Goal: Task Accomplishment & Management: Manage account settings

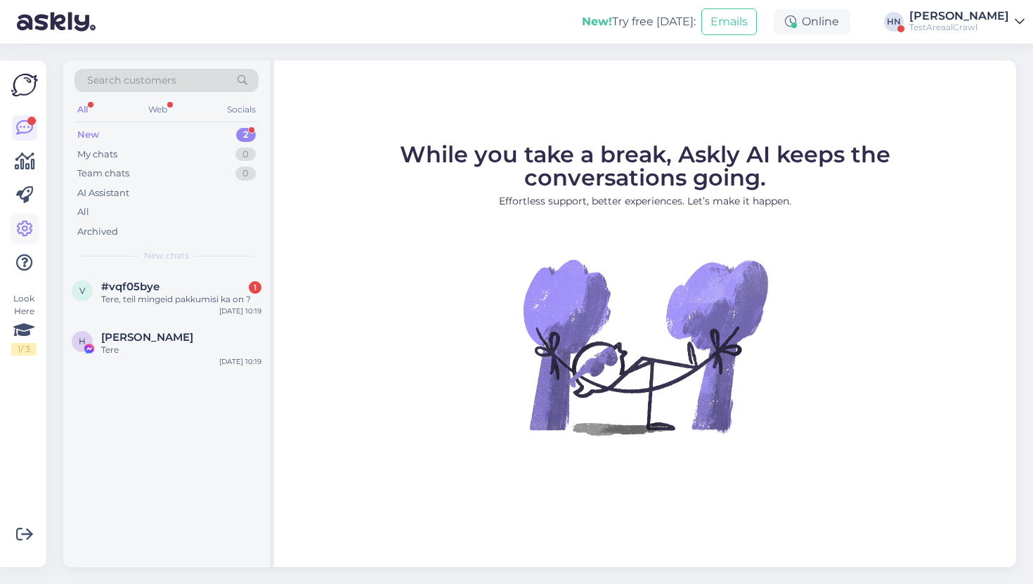
click at [20, 221] on icon at bounding box center [24, 229] width 17 height 17
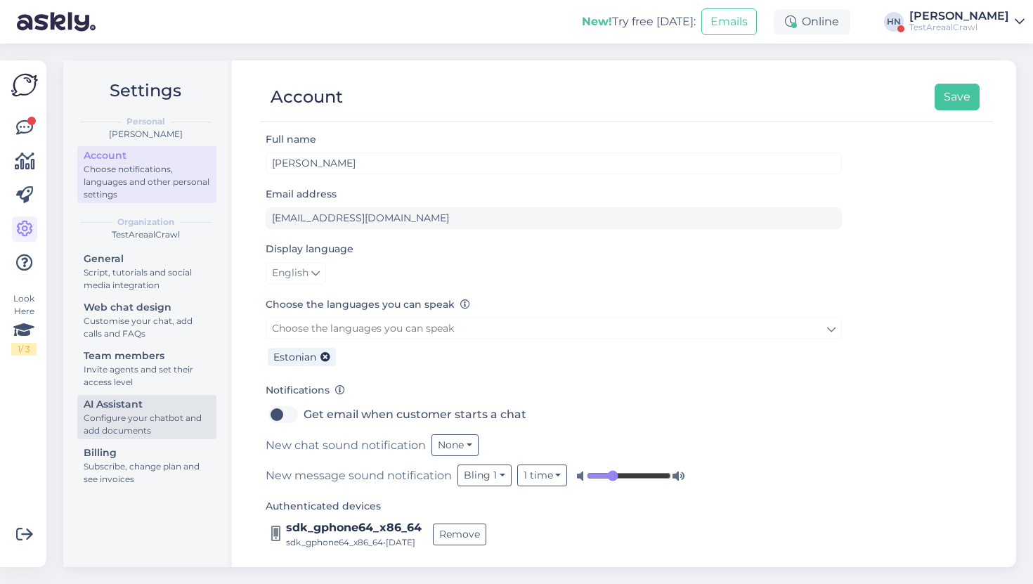
click at [101, 425] on div "Configure your chatbot and add documents" at bounding box center [147, 424] width 127 height 25
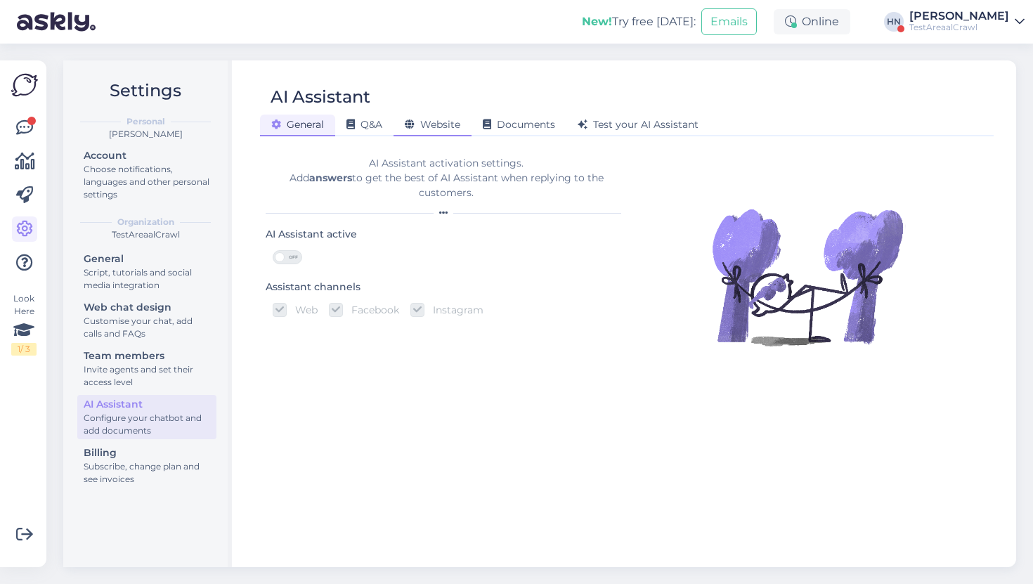
click at [429, 131] on div "AI Assistant General Q&A Website Documents Test your AI Assistant AI Assistant …" at bounding box center [627, 313] width 779 height 507
click at [429, 131] on div "Website" at bounding box center [433, 126] width 78 height 22
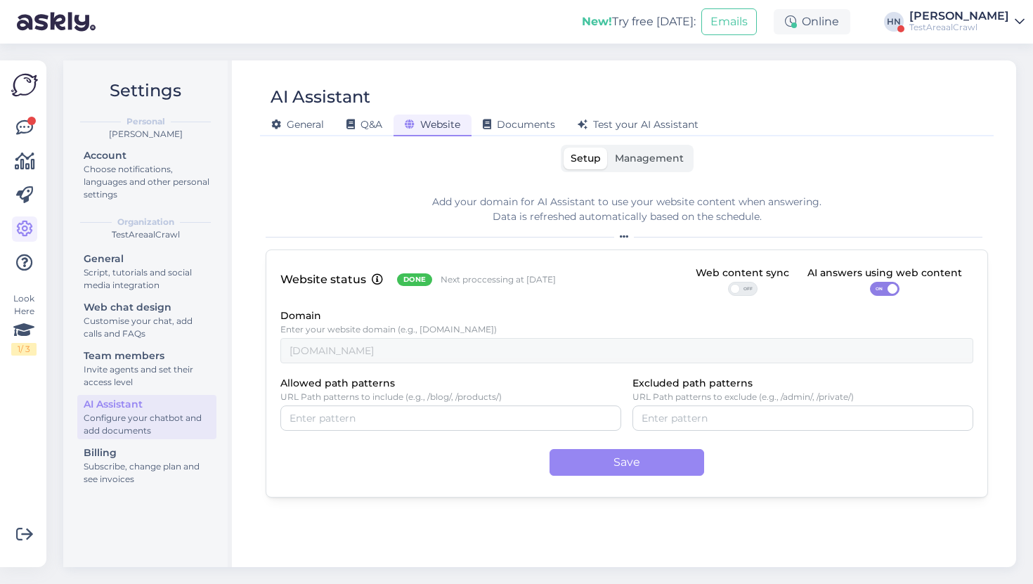
click at [621, 155] on span "Management" at bounding box center [649, 158] width 69 height 13
click at [608, 148] on input "Management" at bounding box center [608, 148] width 0 height 0
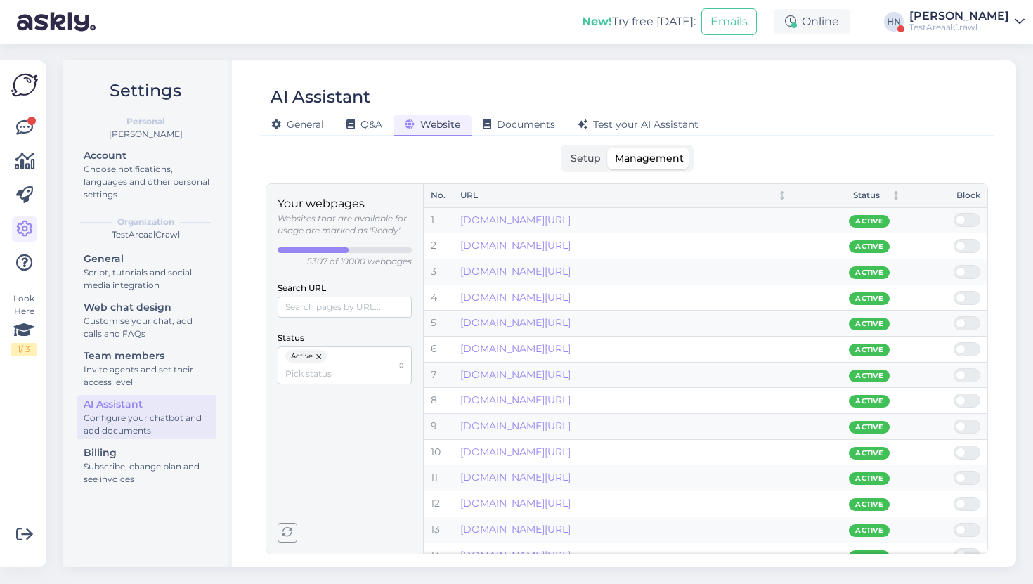
click at [590, 164] on span "Setup" at bounding box center [586, 158] width 30 height 13
click at [564, 148] on input "Setup" at bounding box center [564, 148] width 0 height 0
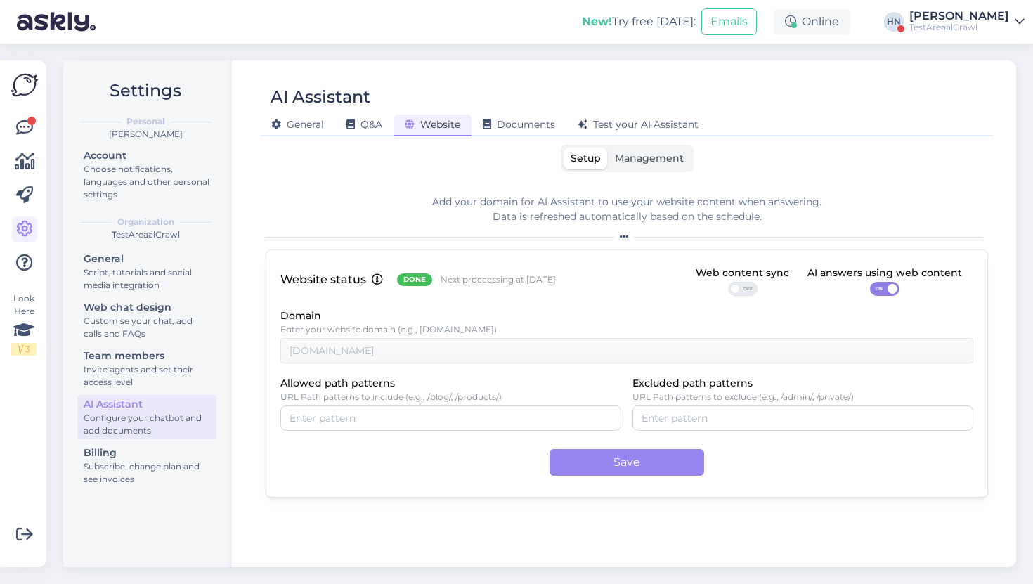
click at [645, 166] on label "Management" at bounding box center [649, 159] width 83 height 22
click at [608, 148] on input "Management" at bounding box center [608, 148] width 0 height 0
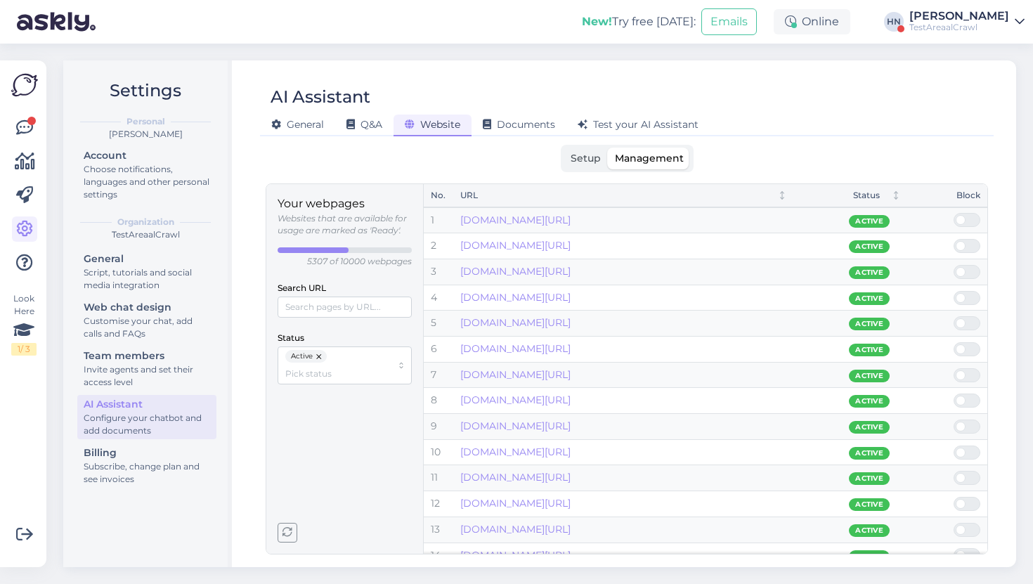
click at [569, 157] on label "Setup" at bounding box center [586, 159] width 44 height 22
click at [564, 148] on input "Setup" at bounding box center [564, 148] width 0 height 0
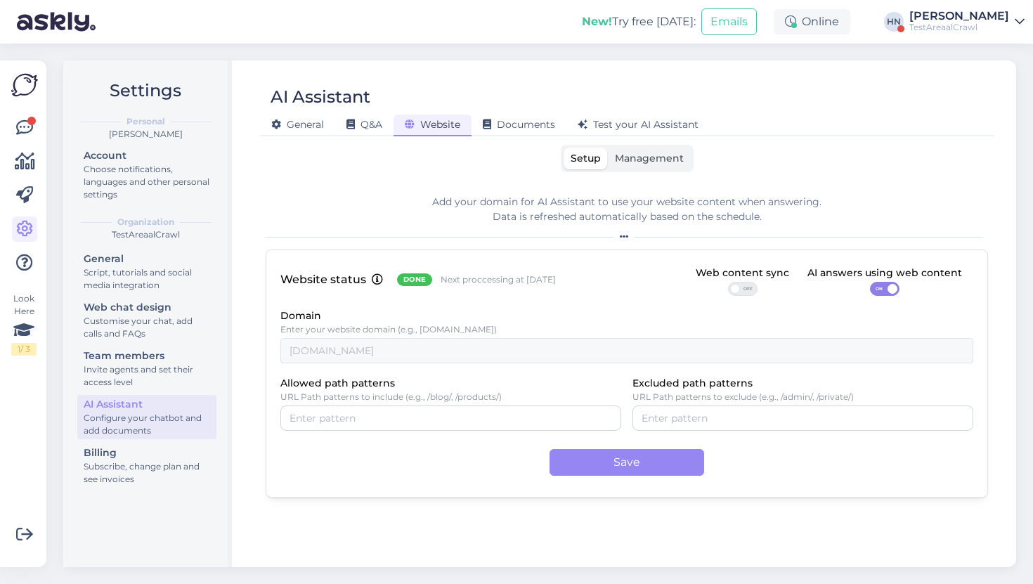
click at [641, 167] on label "Management" at bounding box center [649, 159] width 83 height 22
click at [608, 148] on input "Management" at bounding box center [608, 148] width 0 height 0
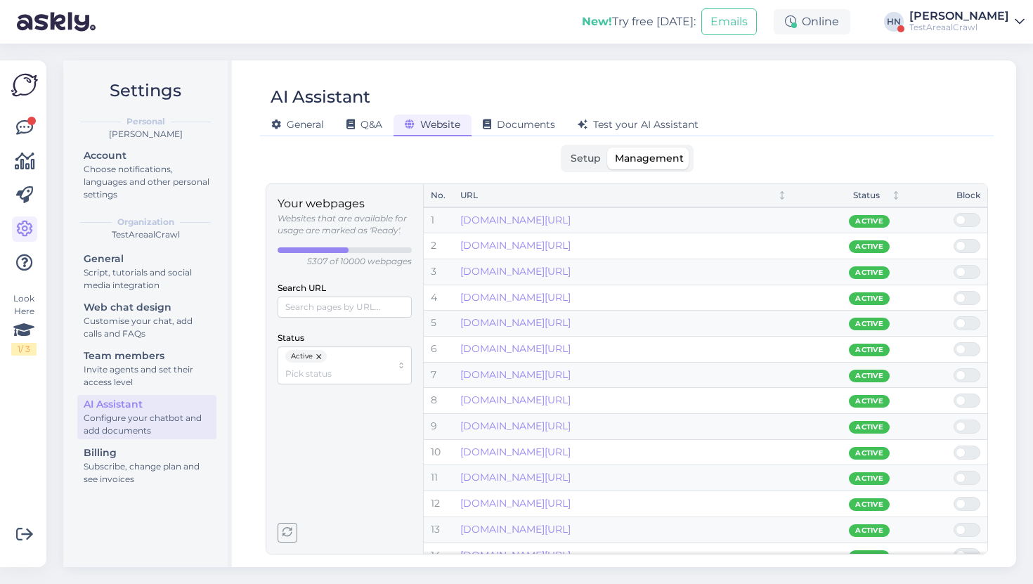
click at [596, 162] on span "Setup" at bounding box center [586, 158] width 30 height 13
click at [564, 148] on input "Setup" at bounding box center [564, 148] width 0 height 0
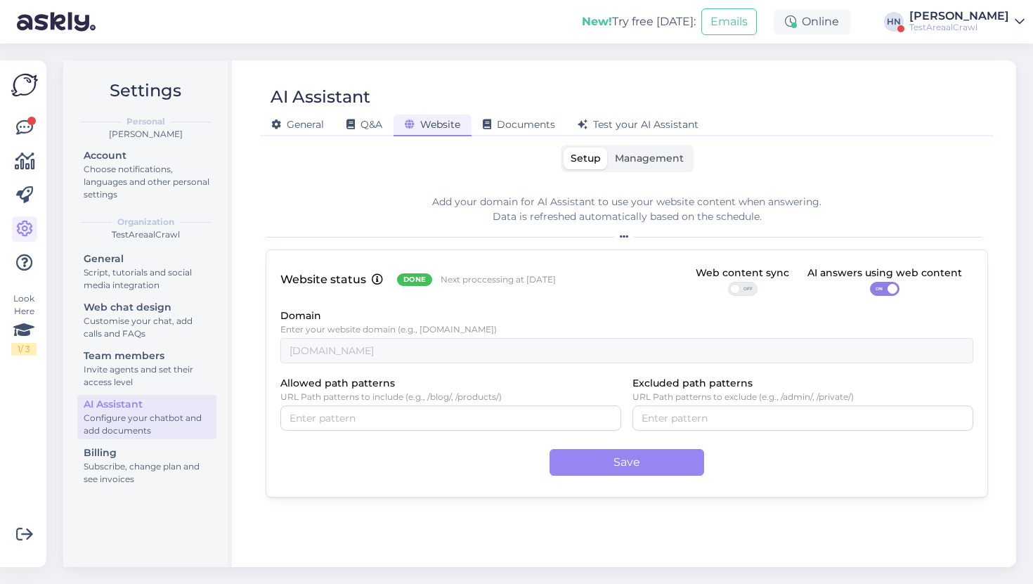
click at [680, 146] on div "Setup Management" at bounding box center [627, 158] width 133 height 27
click at [647, 162] on span "Management" at bounding box center [649, 158] width 69 height 13
click at [608, 148] on input "Management" at bounding box center [608, 148] width 0 height 0
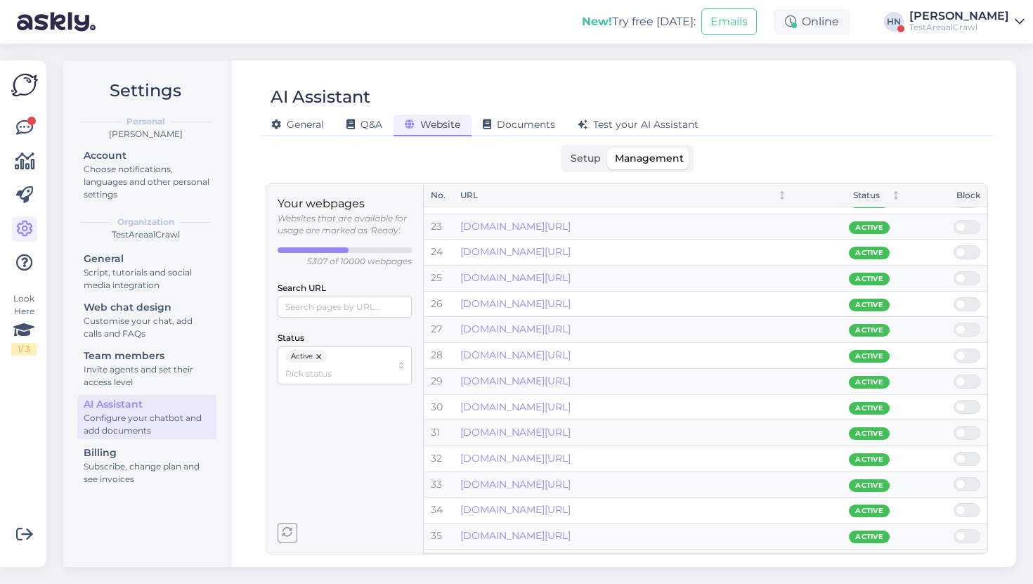
scroll to position [943, 0]
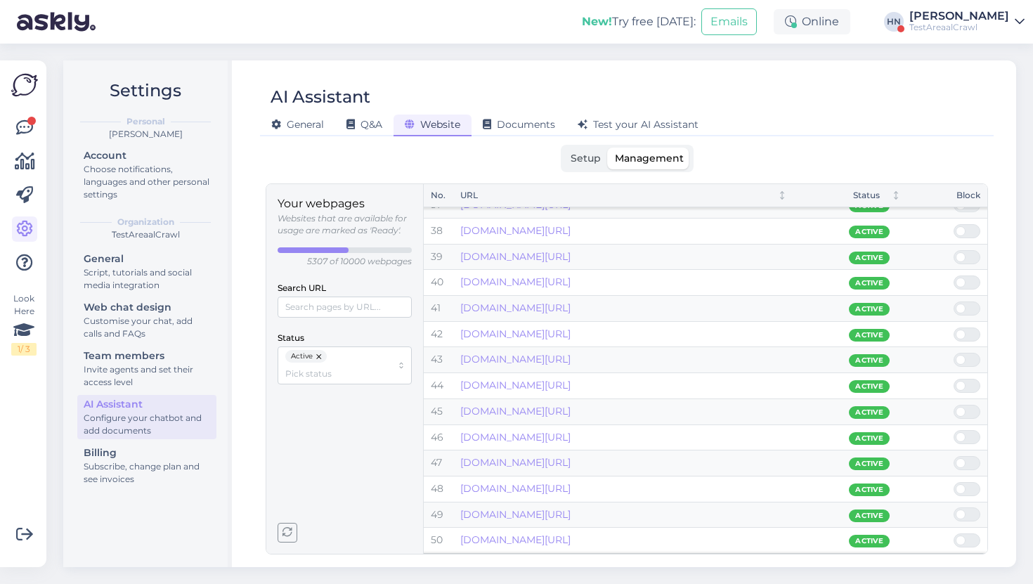
click at [969, 232] on span at bounding box center [974, 231] width 17 height 13
click at [954, 224] on input "checkbox" at bounding box center [954, 224] width 0 height 0
click at [318, 352] on button "button" at bounding box center [320, 356] width 14 height 13
click at [966, 254] on span at bounding box center [974, 256] width 17 height 13
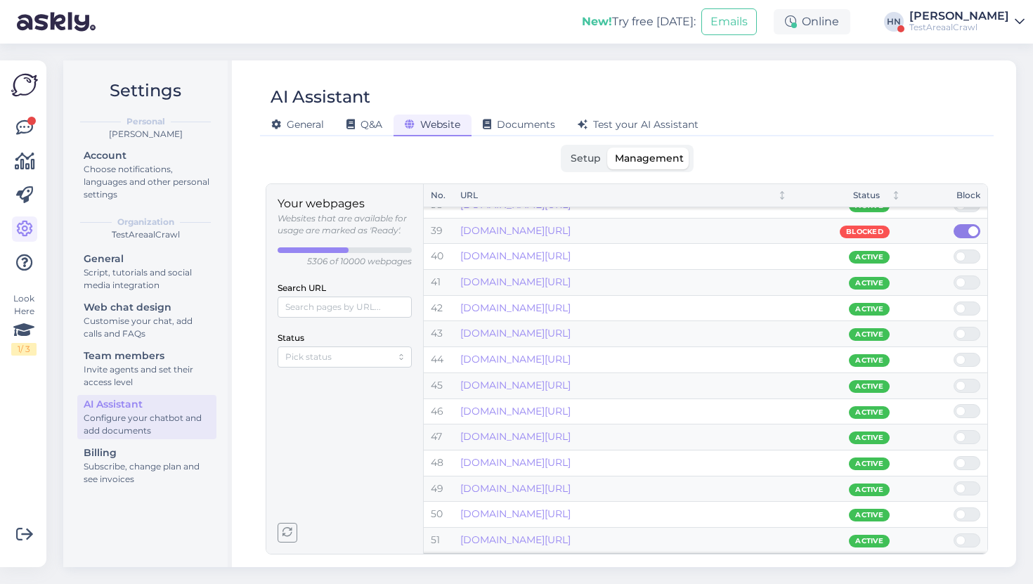
click at [954, 250] on input "checkbox" at bounding box center [954, 250] width 0 height 0
click at [798, 84] on div "AI Assistant" at bounding box center [620, 97] width 720 height 27
click at [595, 155] on span "Setup" at bounding box center [586, 158] width 30 height 13
click at [564, 148] on input "Setup" at bounding box center [564, 148] width 0 height 0
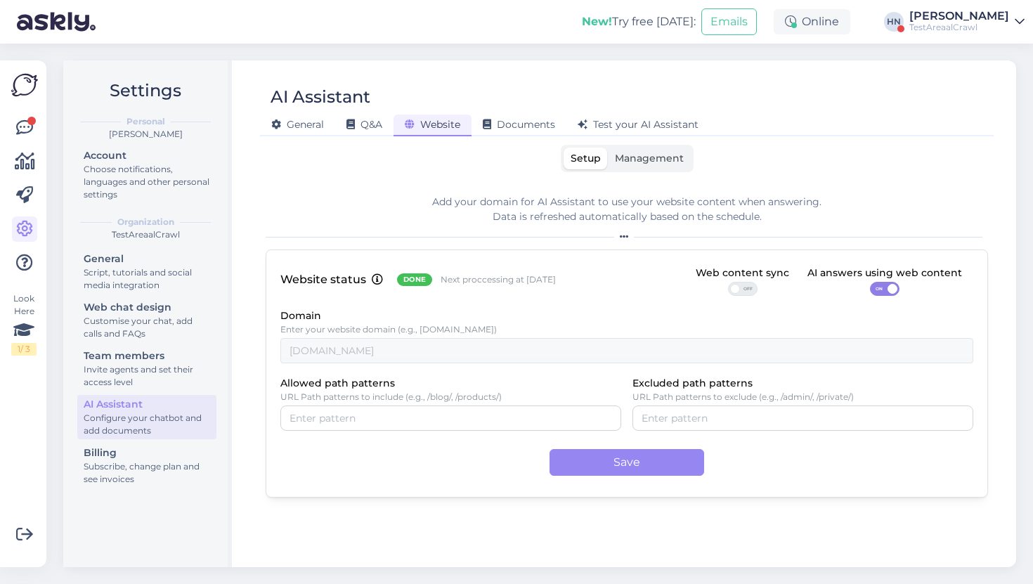
click at [633, 145] on div "Setup Management" at bounding box center [627, 158] width 133 height 27
click at [633, 153] on span "Management" at bounding box center [649, 158] width 69 height 13
click at [608, 148] on input "Management" at bounding box center [608, 148] width 0 height 0
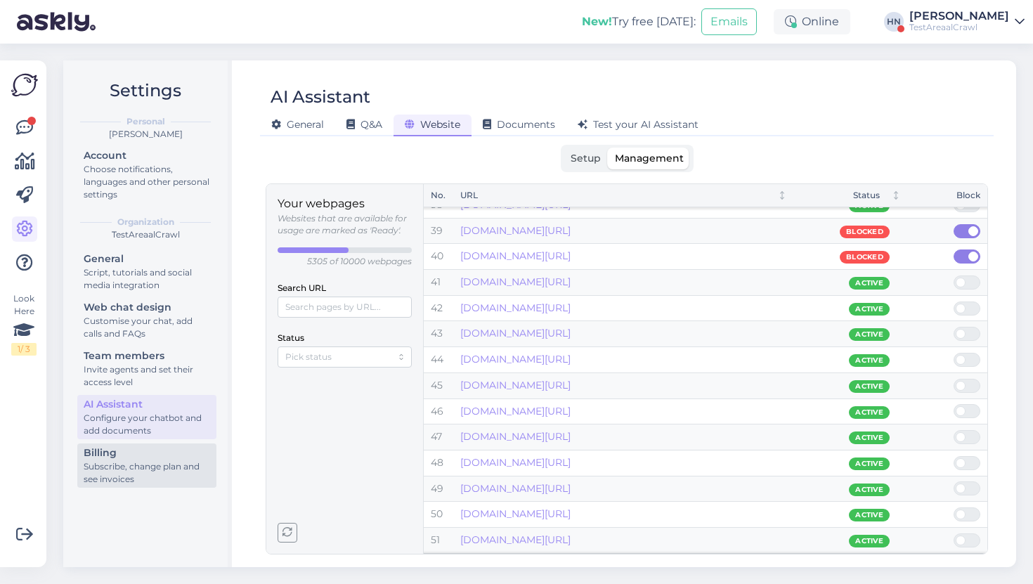
click at [112, 476] on div "Subscribe, change plan and see invoices" at bounding box center [147, 472] width 127 height 25
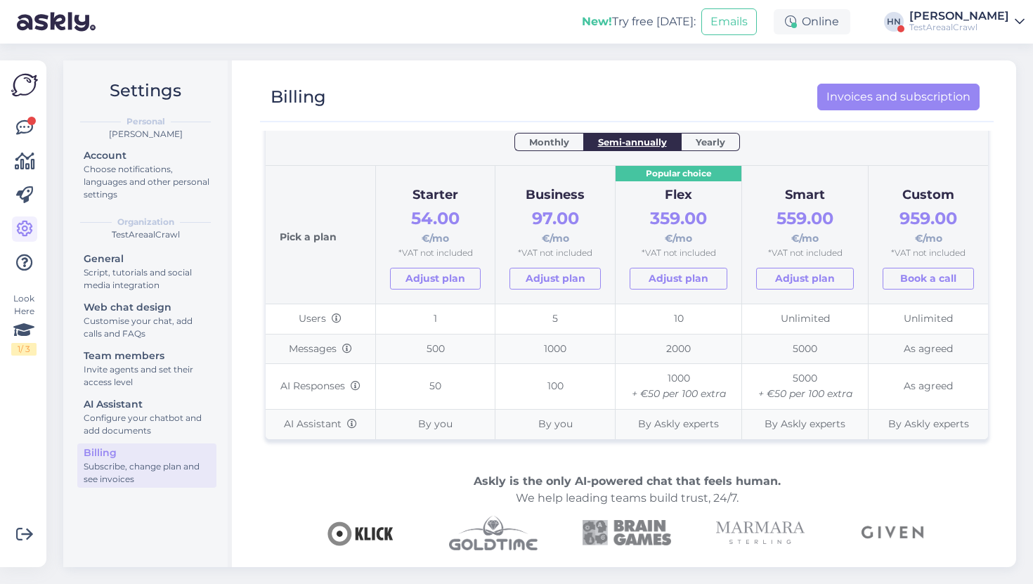
scroll to position [129, 0]
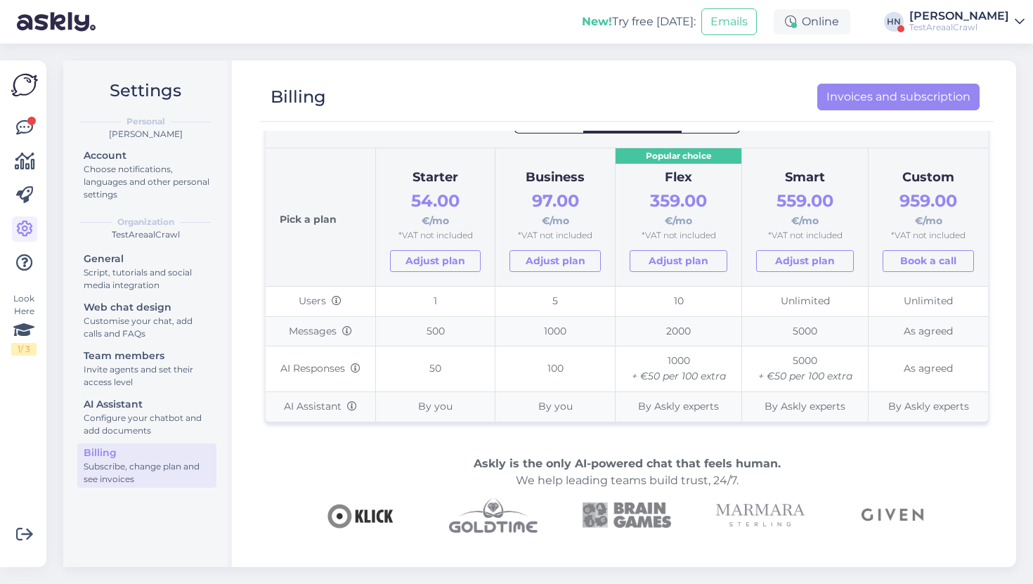
click at [774, 73] on div "Billing Invoices and subscription" at bounding box center [627, 97] width 734 height 49
click at [734, 62] on div "Billing Invoices and subscription Active plan: Smart package 0 of 1000 monthly …" at bounding box center [627, 313] width 779 height 507
click at [936, 30] on div "TestAreaalCrawl" at bounding box center [959, 27] width 100 height 11
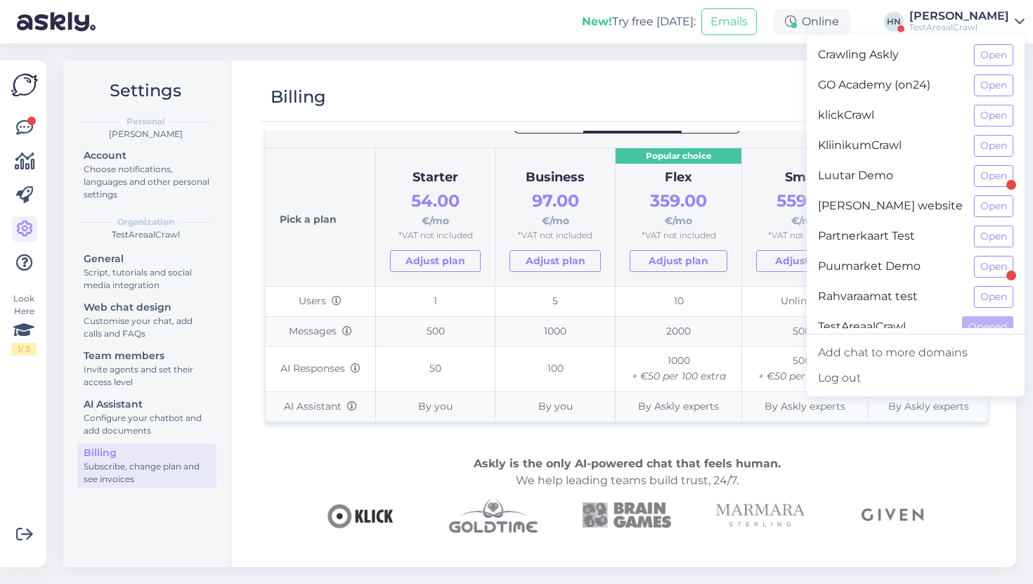
scroll to position [0, 0]
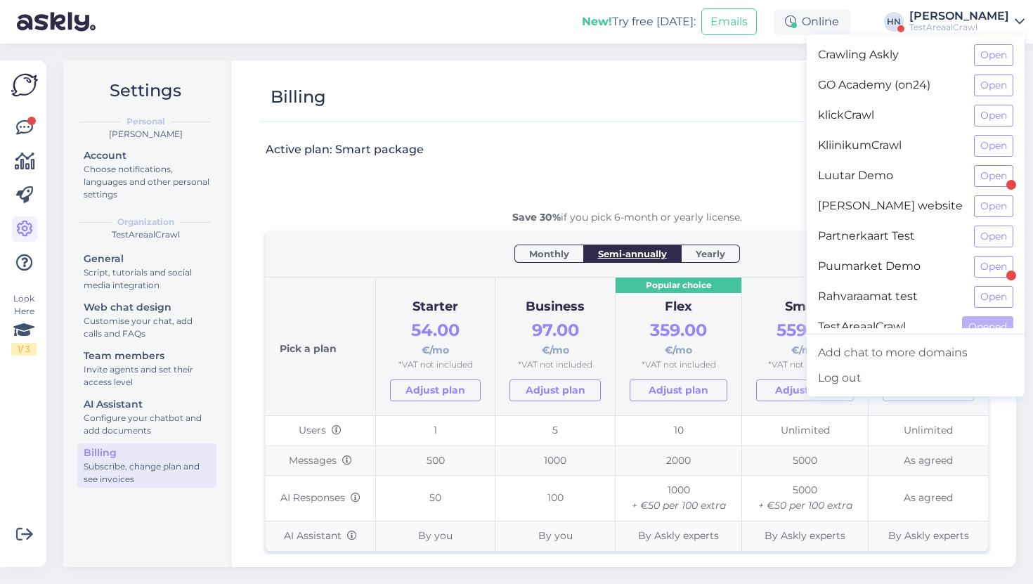
click at [498, 163] on div "Active plan: Smart package 0 of 1000 monthly AI responses 0 of 5000 monthly mes…" at bounding box center [627, 176] width 723 height 68
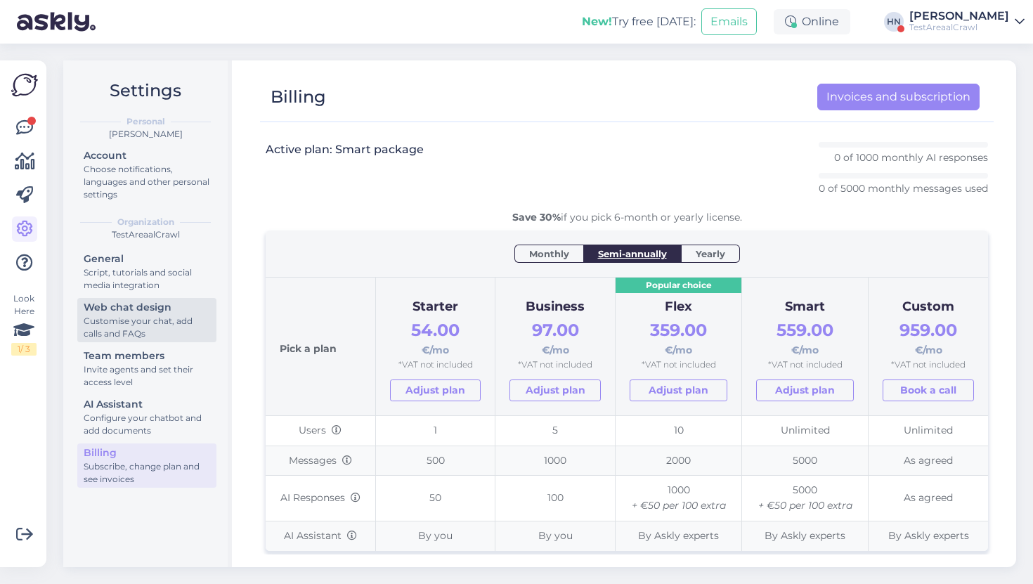
click at [152, 328] on div "Customise your chat, add calls and FAQs" at bounding box center [147, 327] width 127 height 25
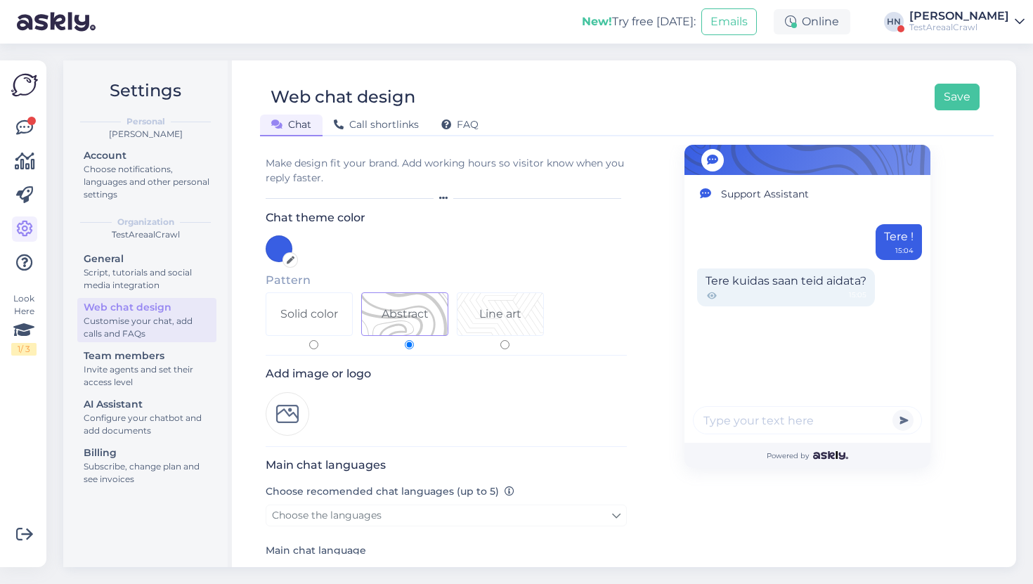
click at [148, 343] on div "General Script, tutorials and social media integration Web chat design Customis…" at bounding box center [146, 371] width 139 height 242
click at [136, 377] on div "Invite agents and set their access level" at bounding box center [147, 375] width 127 height 25
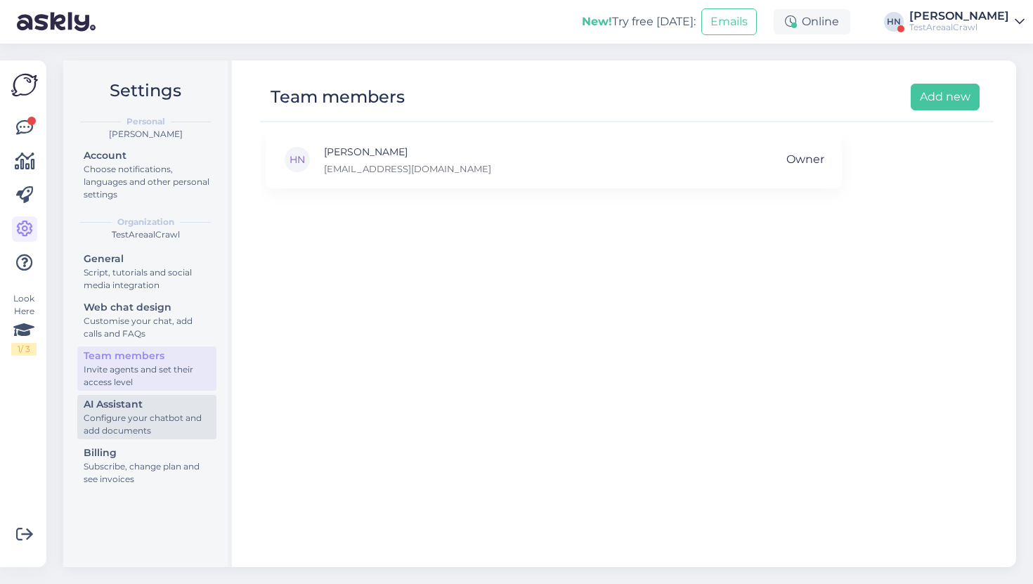
click at [114, 423] on div "Configure your chatbot and add documents" at bounding box center [147, 424] width 127 height 25
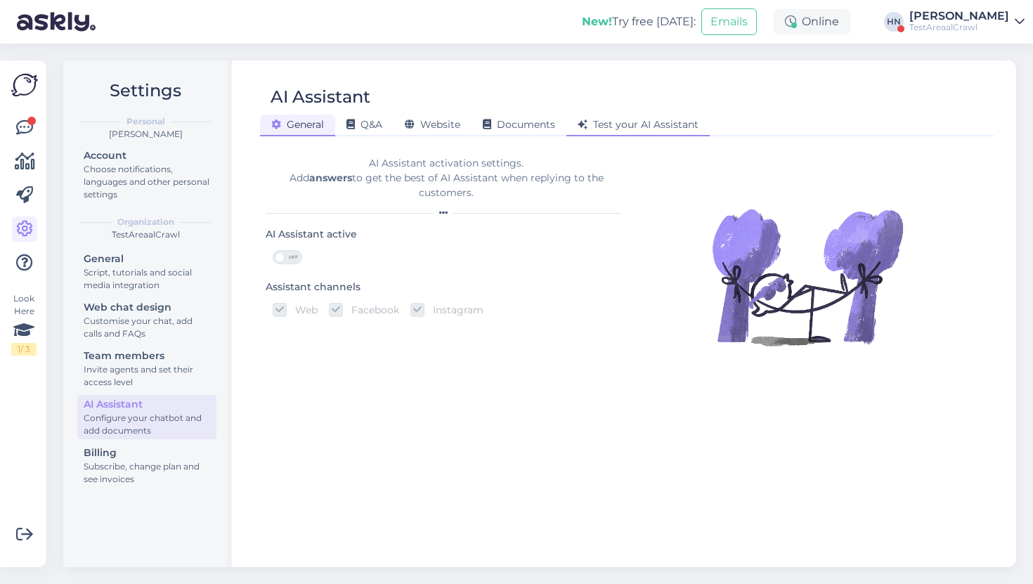
click at [654, 117] on div "Test your AI Assistant" at bounding box center [637, 126] width 143 height 22
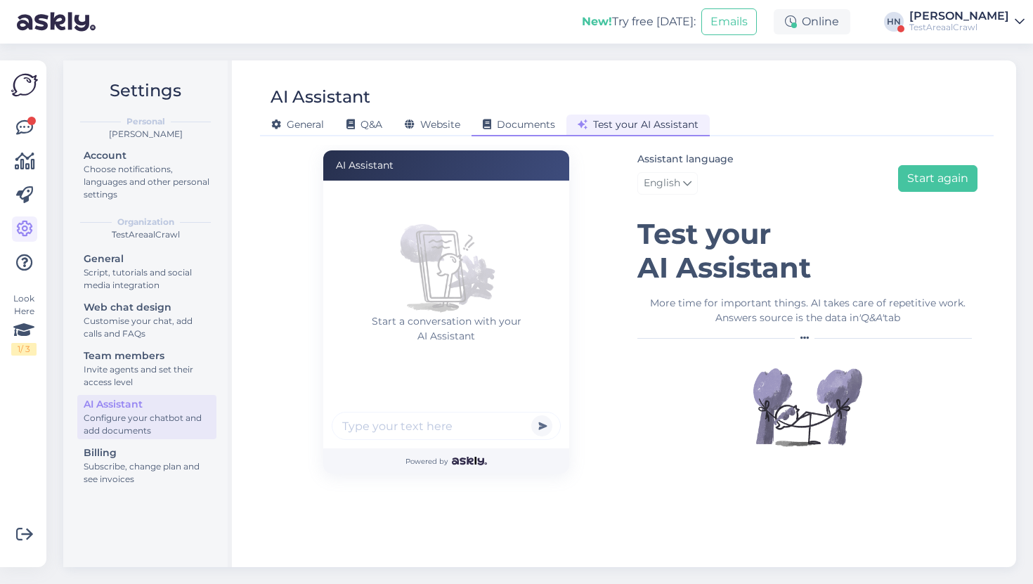
click at [526, 131] on div "Documents" at bounding box center [519, 126] width 95 height 22
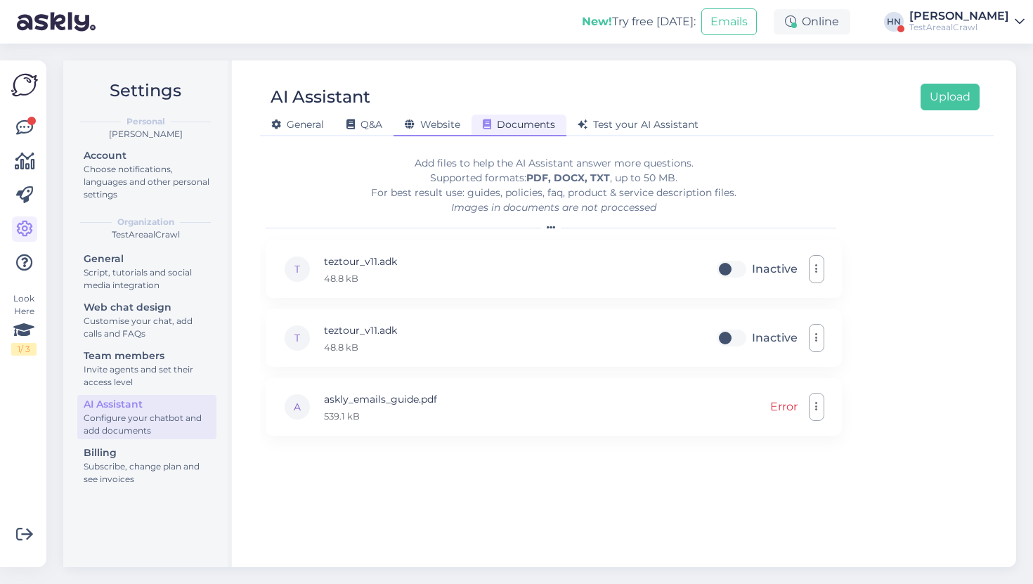
click at [440, 129] on span "Website" at bounding box center [433, 124] width 56 height 13
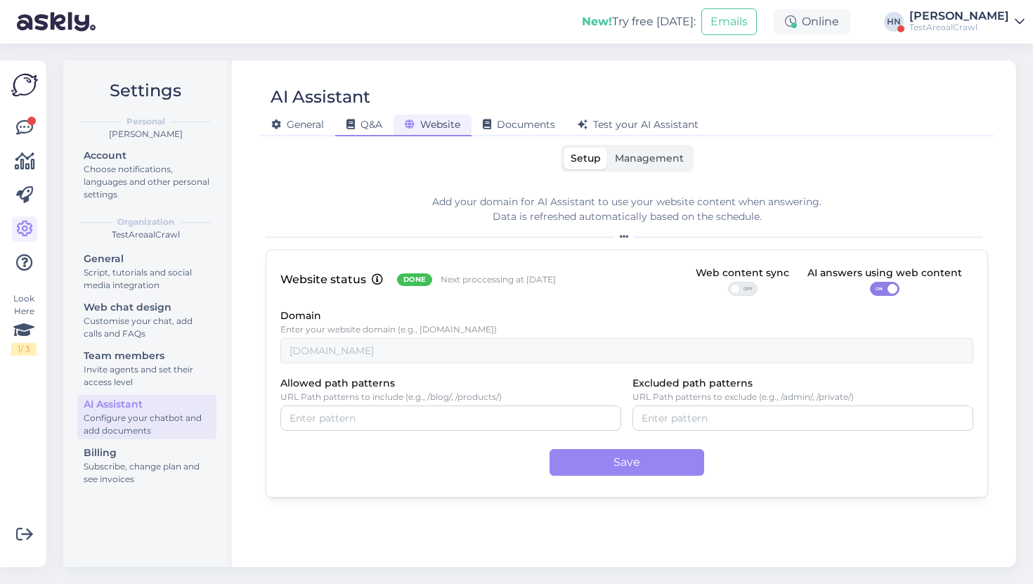
click at [367, 120] on span "Q&A" at bounding box center [364, 124] width 36 height 13
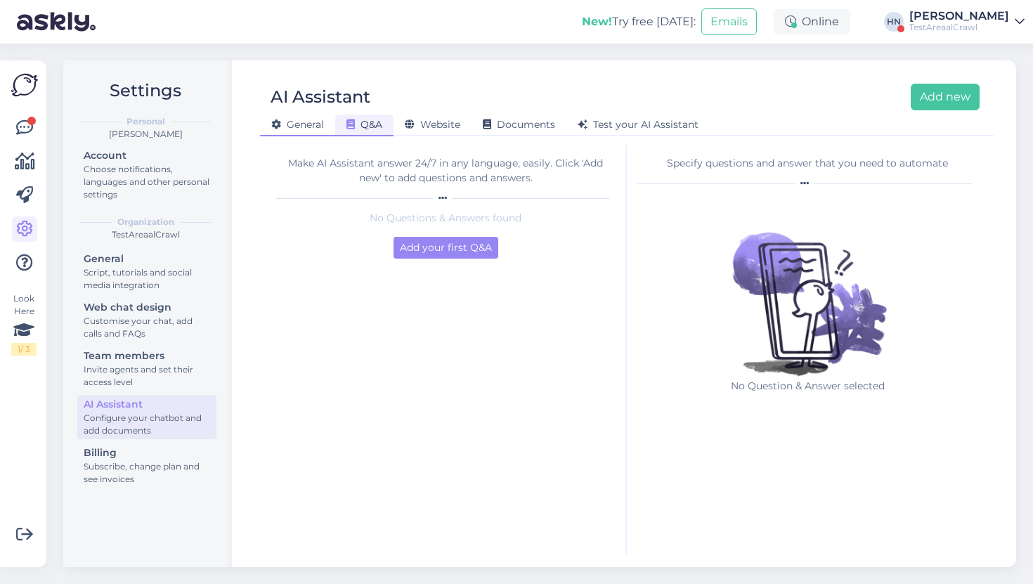
click at [311, 124] on span "General" at bounding box center [297, 124] width 53 height 13
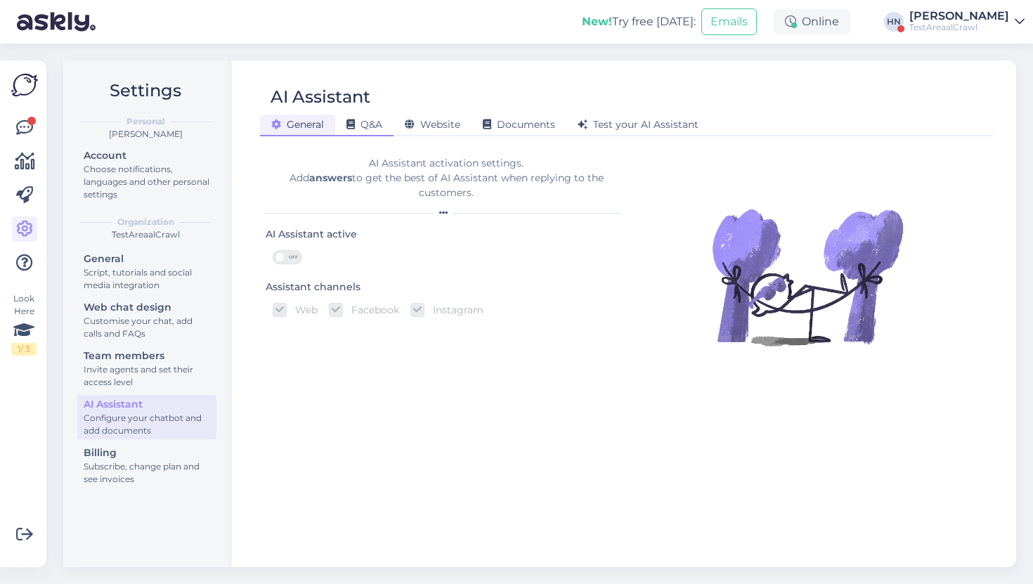
click at [359, 124] on span "Q&A" at bounding box center [364, 124] width 36 height 13
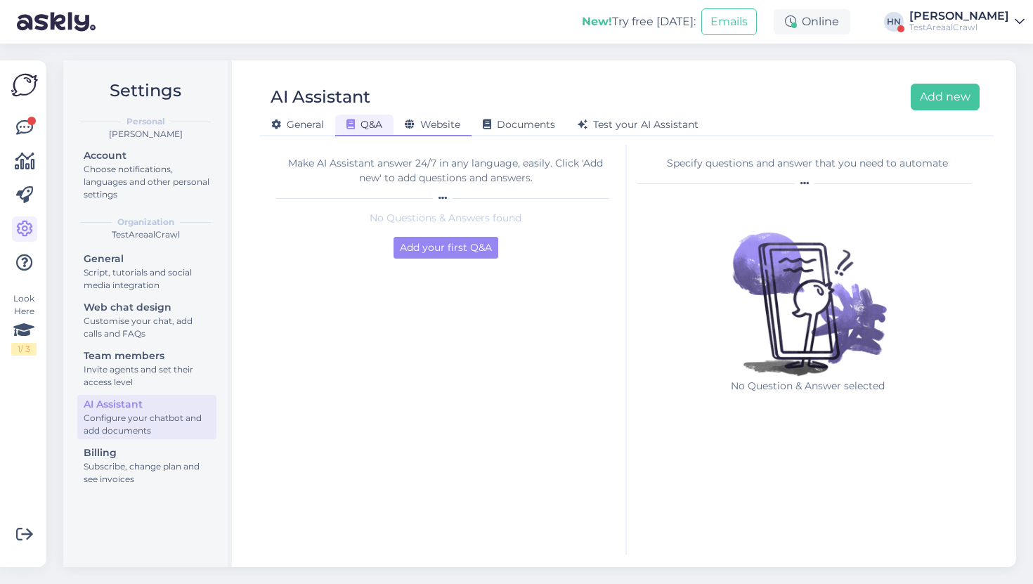
click at [414, 126] on icon at bounding box center [410, 125] width 10 height 10
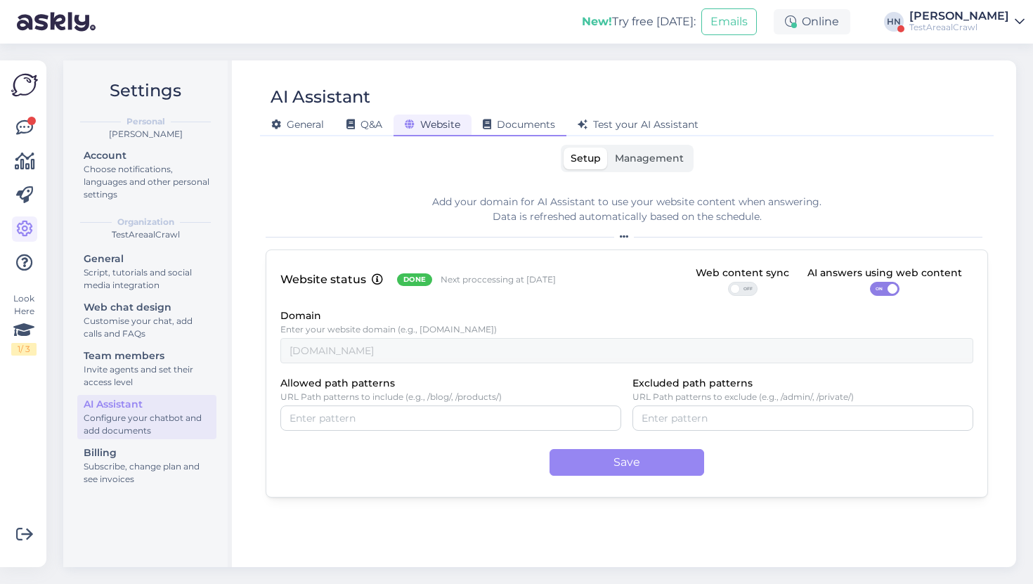
click at [493, 130] on span "Documents" at bounding box center [519, 124] width 72 height 13
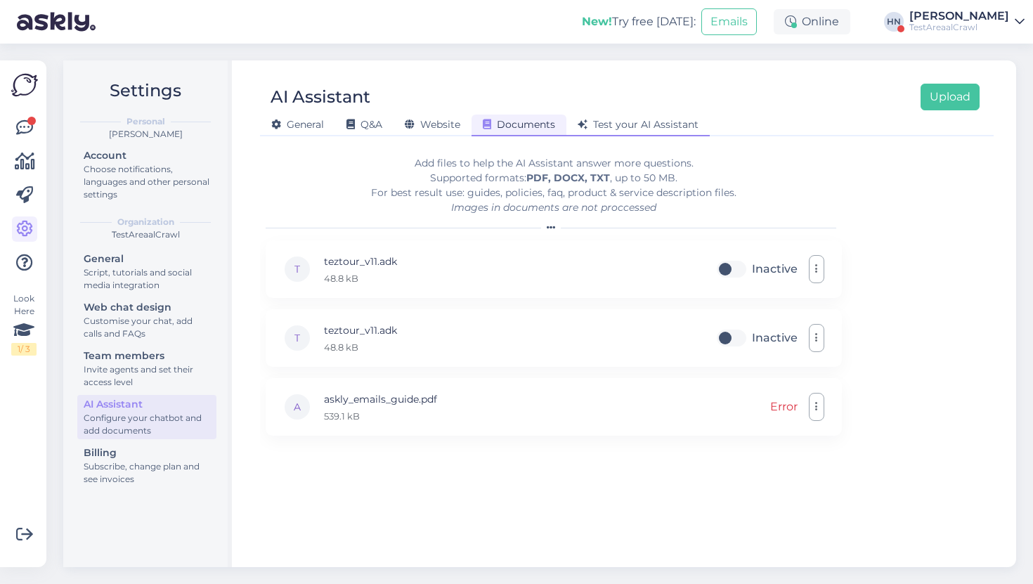
click at [584, 133] on div "Test your AI Assistant" at bounding box center [637, 126] width 143 height 22
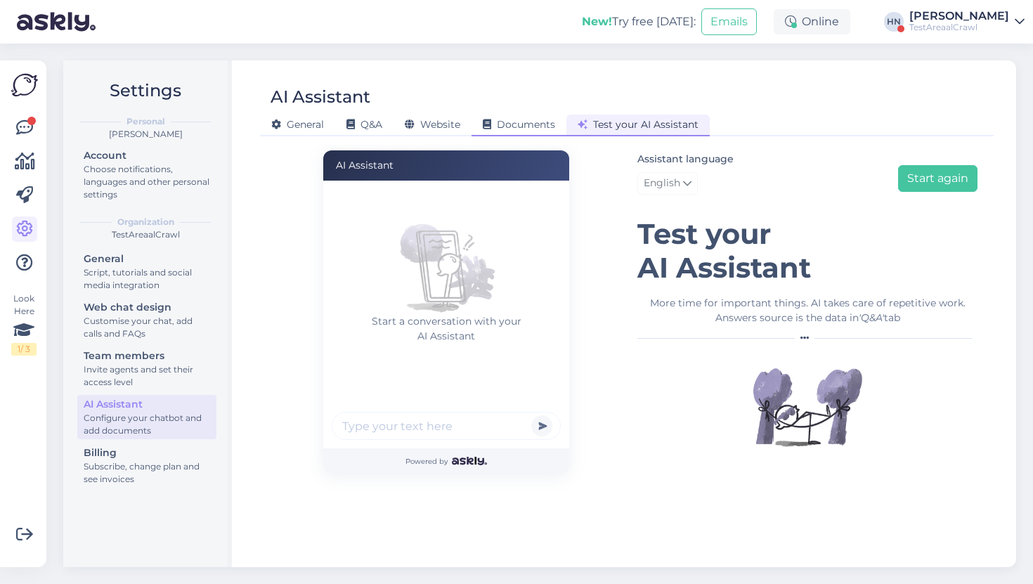
click at [555, 133] on div "Documents" at bounding box center [519, 126] width 95 height 22
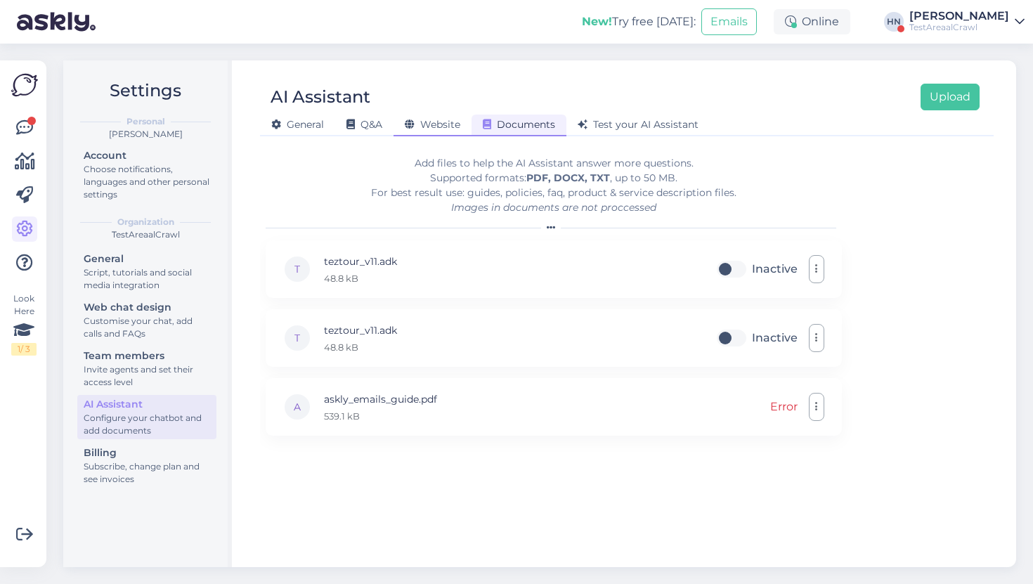
click at [441, 122] on span "Website" at bounding box center [433, 124] width 56 height 13
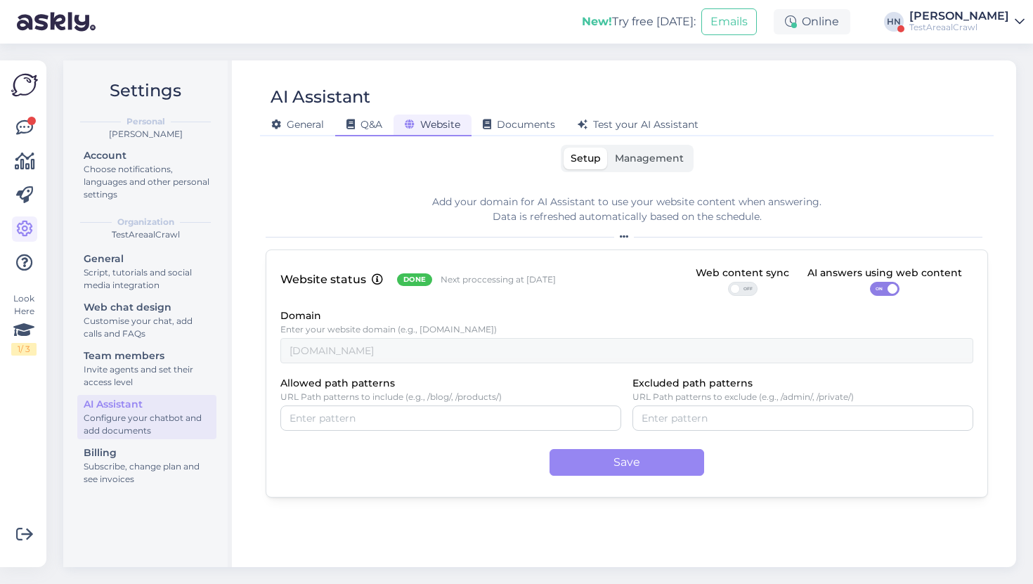
click at [353, 133] on div "Q&A" at bounding box center [364, 126] width 58 height 22
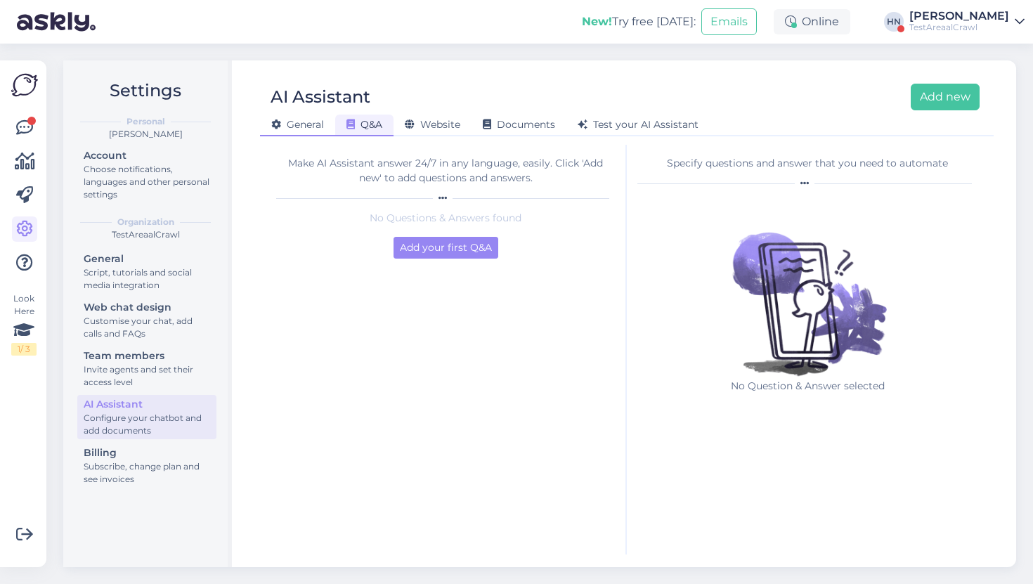
click at [321, 131] on div "General" at bounding box center [297, 126] width 75 height 22
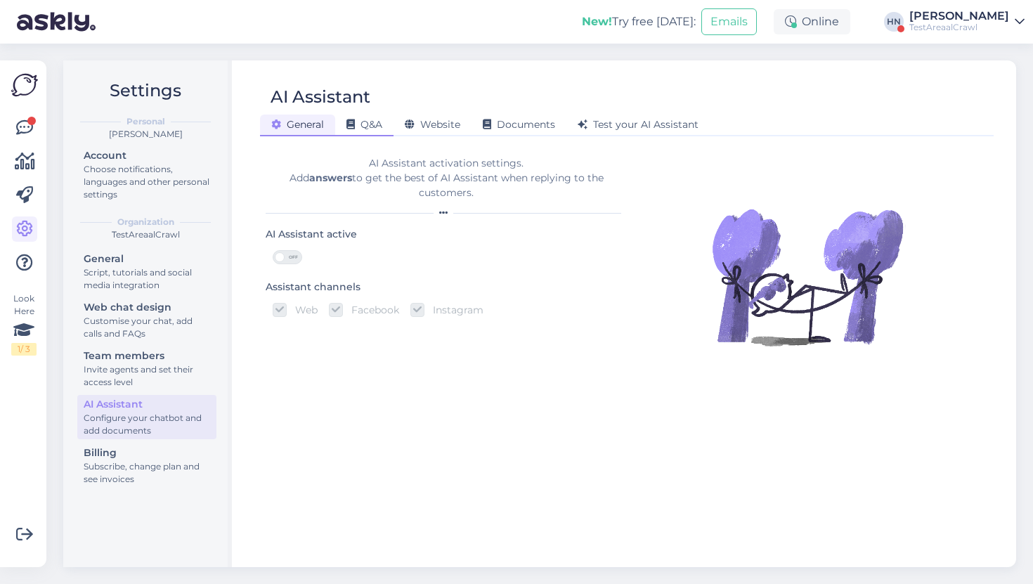
click at [354, 131] on div "Q&A" at bounding box center [364, 126] width 58 height 22
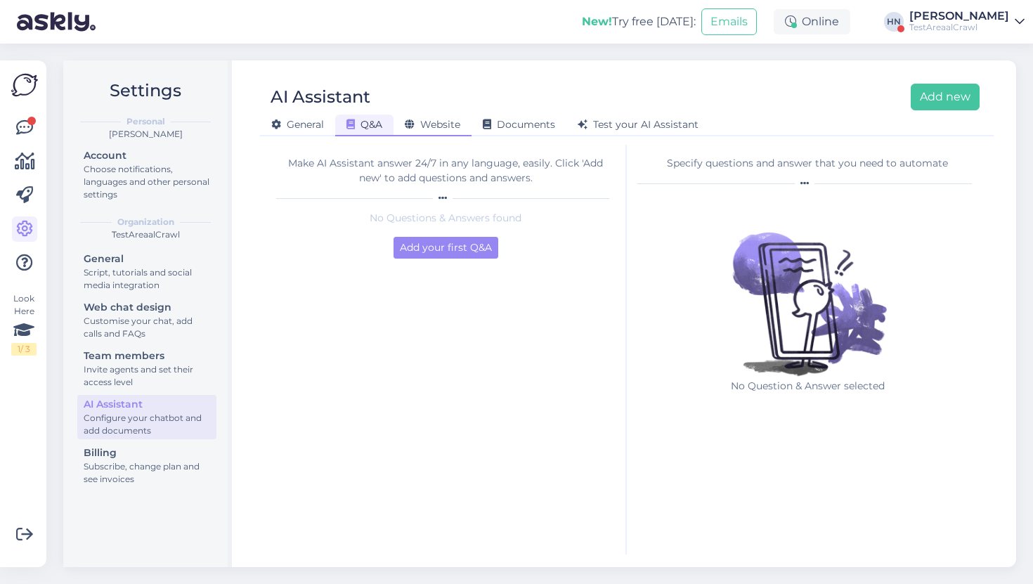
click at [437, 131] on div "Website" at bounding box center [433, 126] width 78 height 22
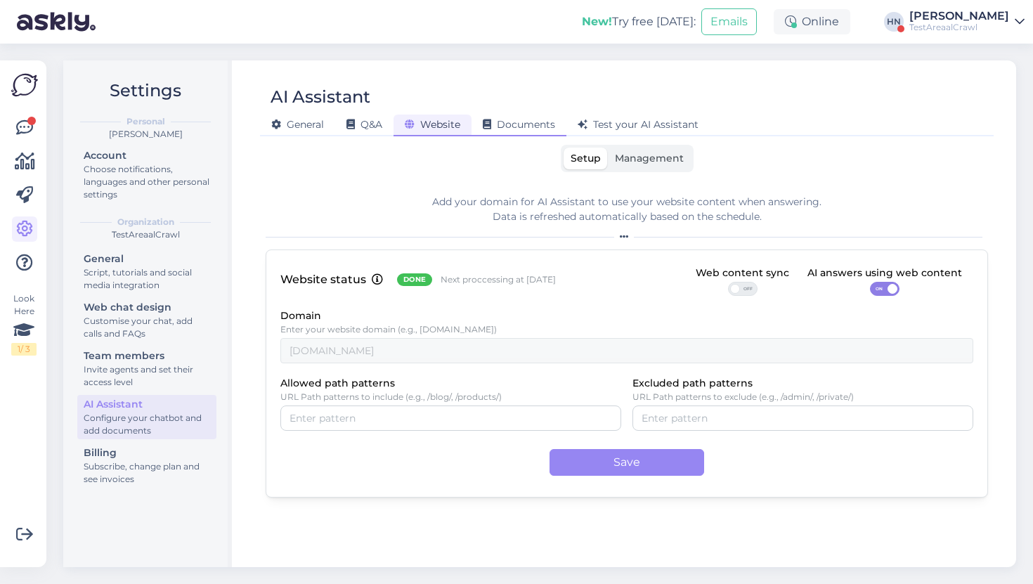
click at [516, 131] on div "Documents" at bounding box center [519, 126] width 95 height 22
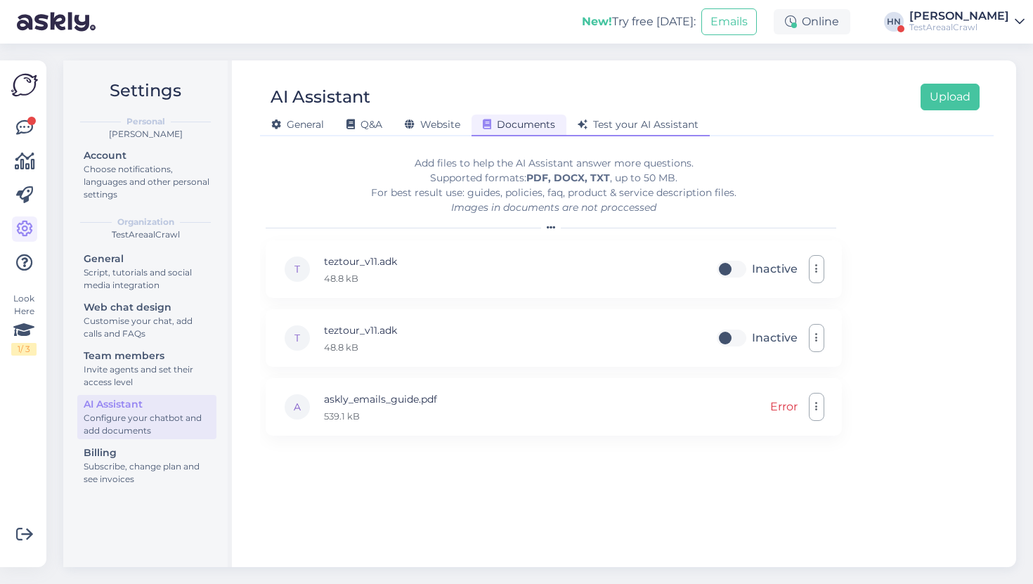
click at [576, 129] on div "Test your AI Assistant" at bounding box center [637, 126] width 143 height 22
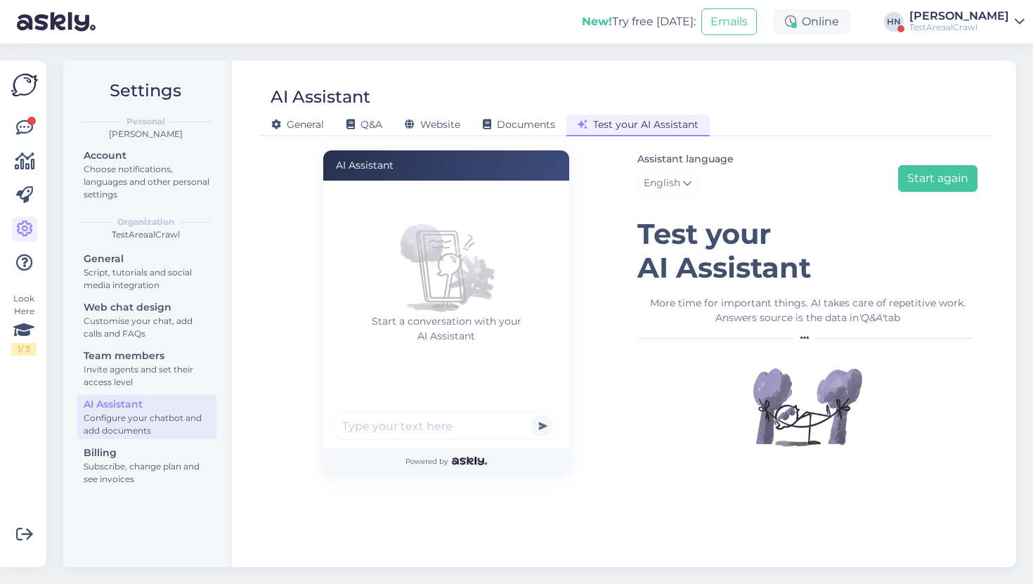
click at [583, 118] on div "Test your AI Assistant" at bounding box center [637, 126] width 143 height 22
click at [585, 93] on div "AI Assistant" at bounding box center [620, 97] width 720 height 27
click at [605, 112] on div "General Q&A Website Documents Test your AI Assistant" at bounding box center [620, 122] width 720 height 25
click at [580, 107] on div "AI Assistant" at bounding box center [620, 97] width 720 height 27
click at [115, 75] on div "Settings Personal Hans Niinemäe Account Choose notifications, languages and oth…" at bounding box center [146, 280] width 142 height 423
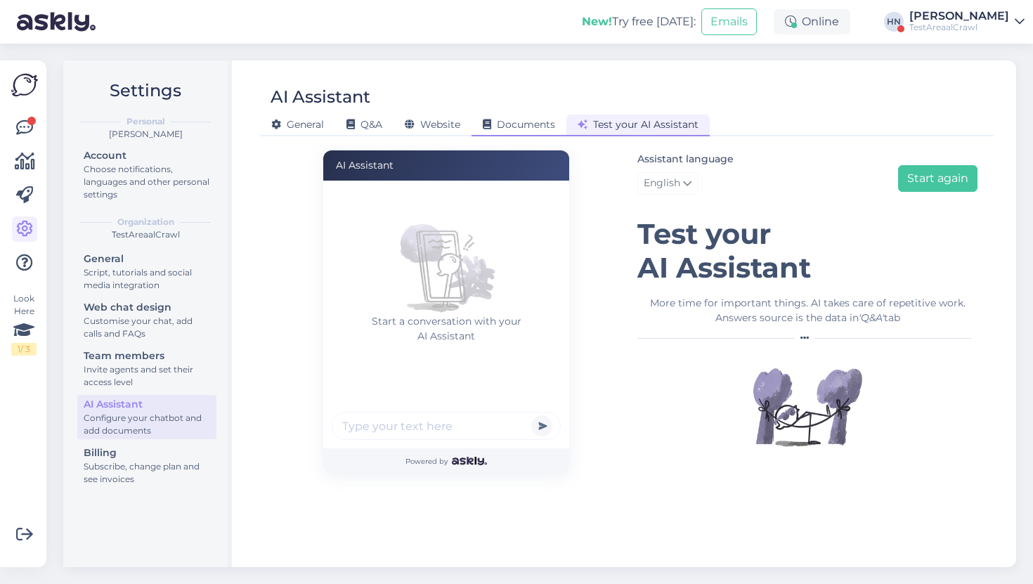
click at [477, 133] on div "Documents" at bounding box center [519, 126] width 95 height 22
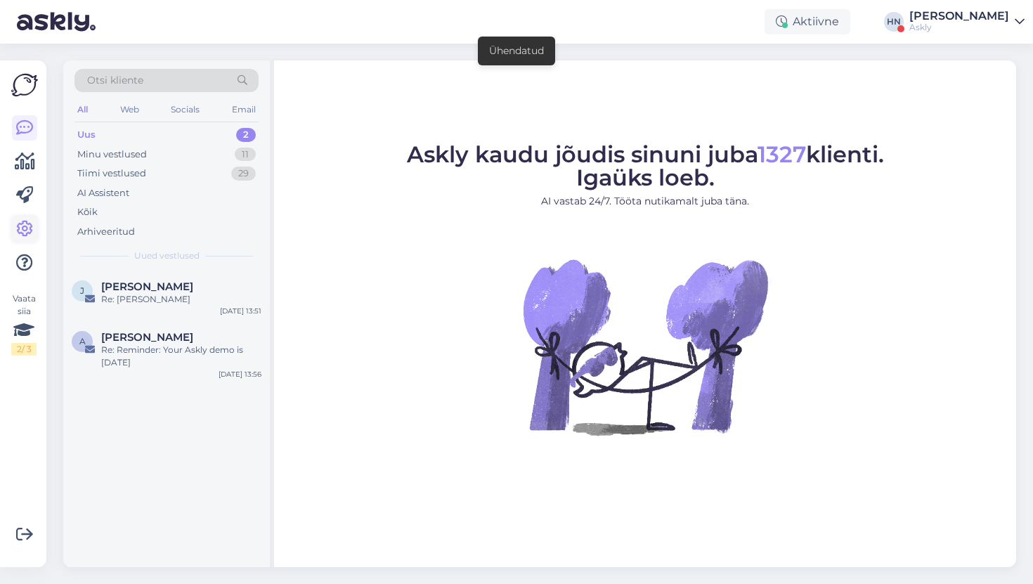
click at [26, 237] on icon at bounding box center [24, 229] width 17 height 17
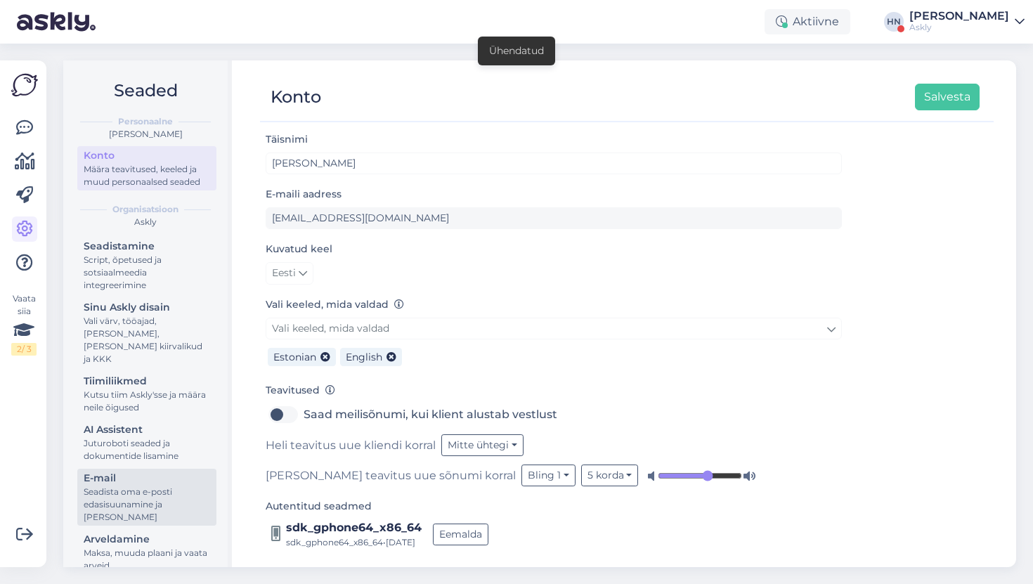
click at [162, 471] on div "E-mail" at bounding box center [147, 478] width 127 height 15
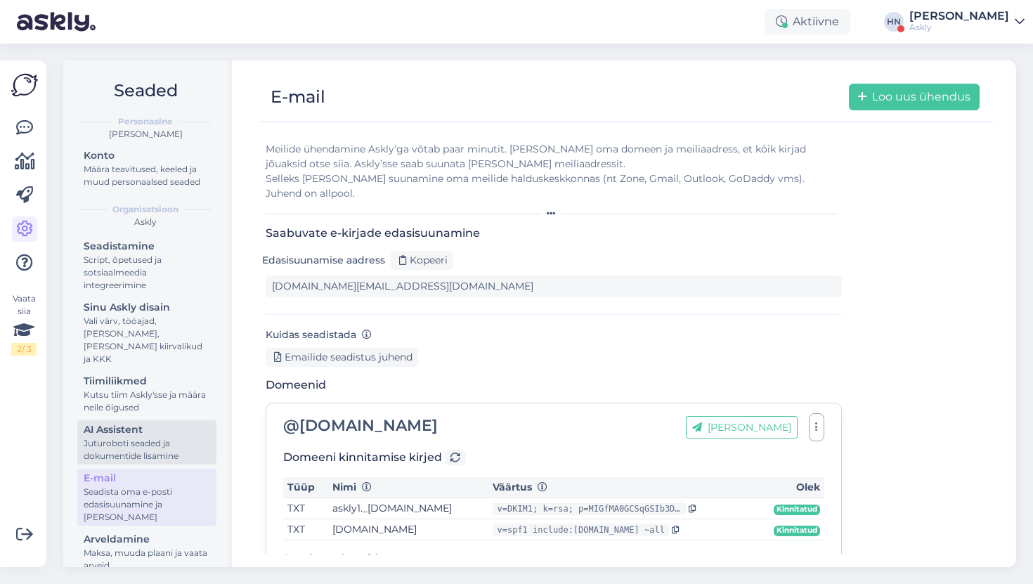
click at [177, 439] on div "Juturoboti seaded ja dokumentide lisamine" at bounding box center [147, 449] width 127 height 25
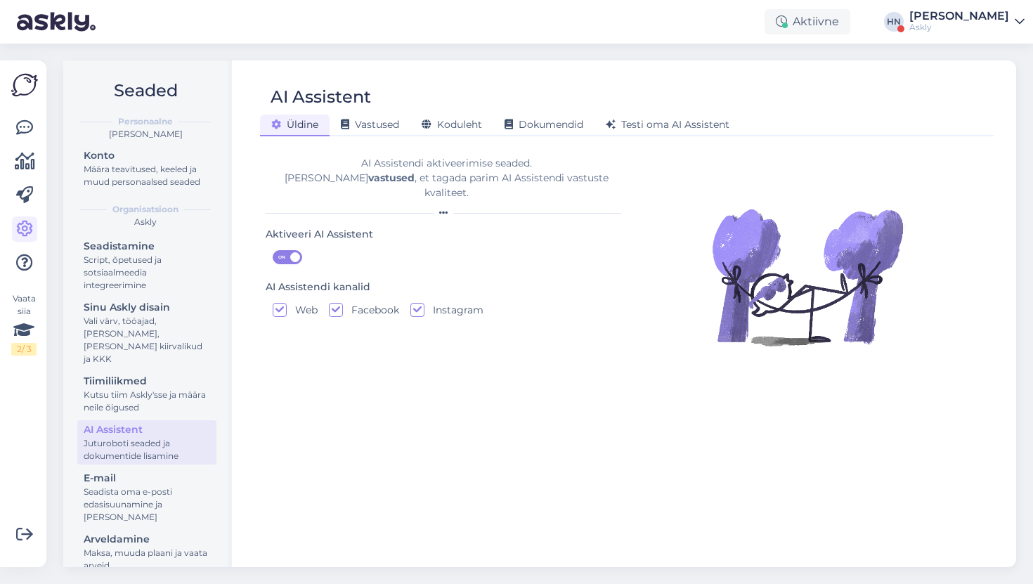
click at [458, 105] on div "AI Assistent" at bounding box center [620, 97] width 720 height 27
click at [453, 122] on span "Koduleht" at bounding box center [452, 124] width 60 height 13
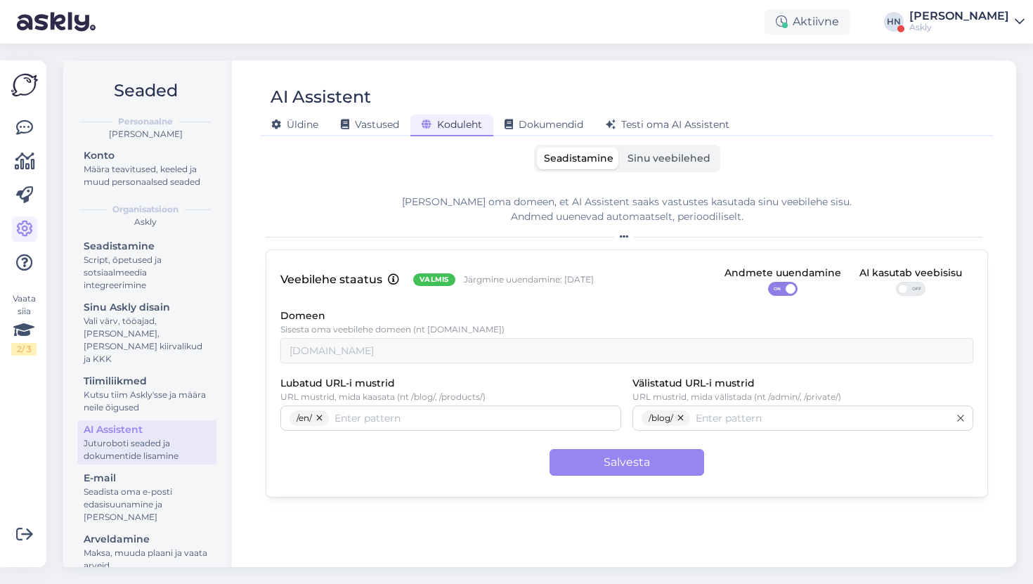
click at [687, 158] on span "Sinu veebilehed" at bounding box center [669, 158] width 83 height 13
click at [621, 148] on input "Sinu veebilehed" at bounding box center [621, 148] width 0 height 0
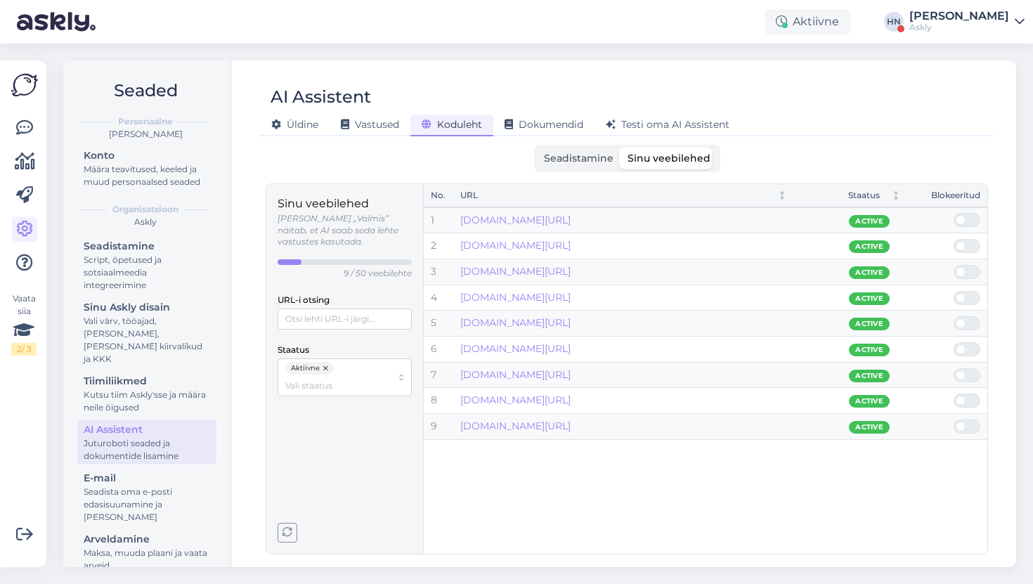
click at [361, 268] on p "9 / 50 veebilehte" at bounding box center [378, 274] width 68 height 12
click at [332, 261] on div "9 / 50 veebilehte" at bounding box center [345, 269] width 134 height 20
click at [344, 268] on p "9 / 50 veebilehte" at bounding box center [378, 274] width 68 height 12
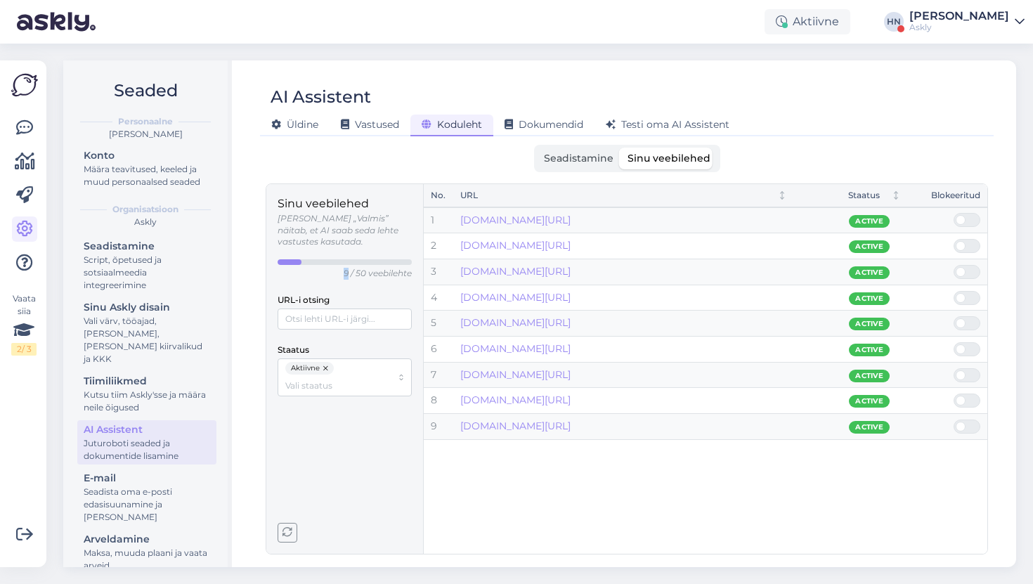
click at [344, 268] on p "9 / 50 veebilehte" at bounding box center [378, 274] width 68 height 12
click at [356, 268] on p "9 / 50 veebilehte" at bounding box center [378, 274] width 68 height 12
click at [451, 72] on div "AI Assistent Üldine Vastused Koduleht Dokumendid Testi oma AI Assistent Seadist…" at bounding box center [627, 313] width 779 height 507
click at [72, 29] on img at bounding box center [56, 22] width 79 height 44
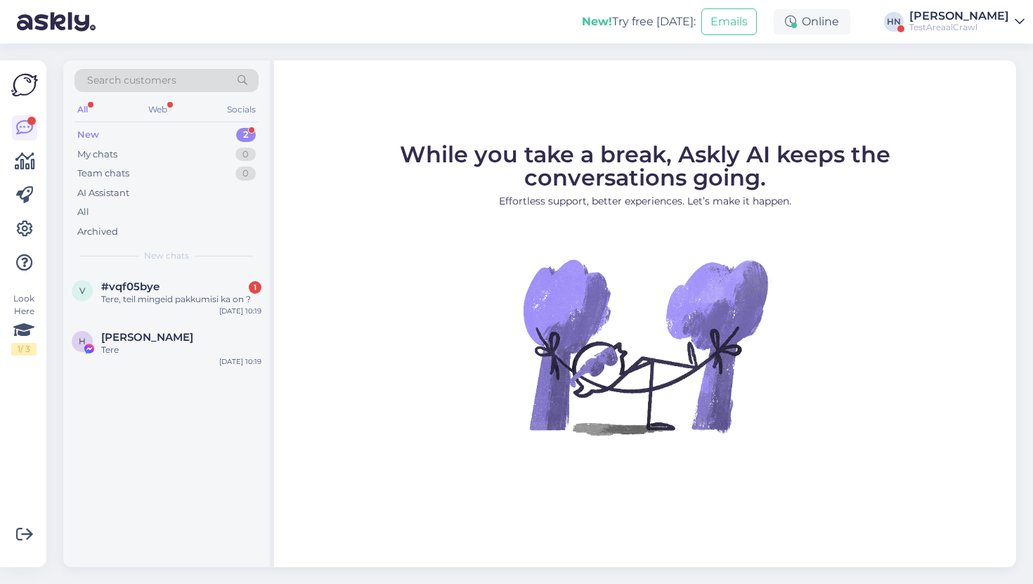
click at [24, 84] on img at bounding box center [24, 85] width 27 height 27
click at [27, 152] on link at bounding box center [24, 161] width 25 height 25
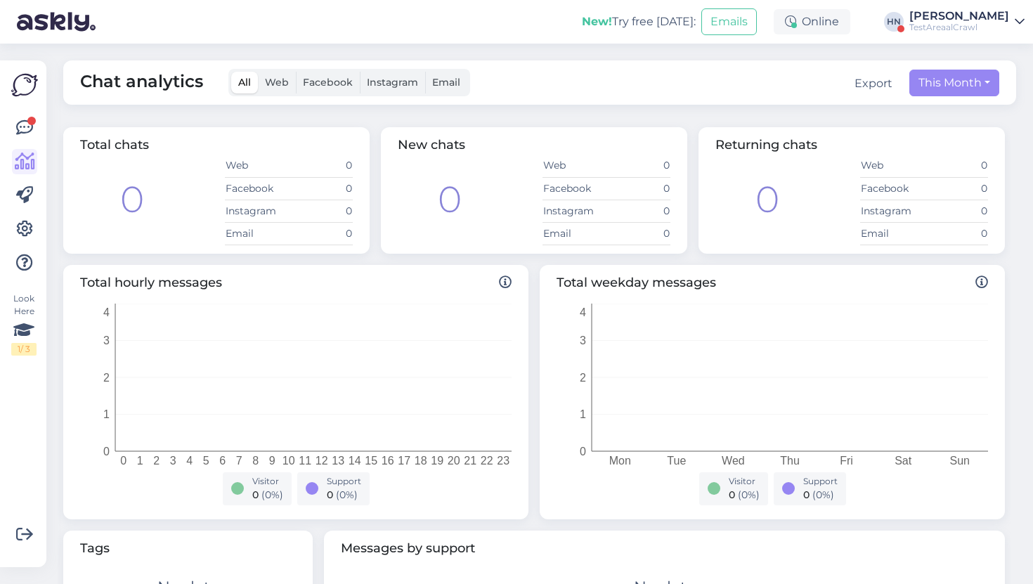
click at [16, 75] on img at bounding box center [24, 85] width 27 height 27
click at [19, 150] on link at bounding box center [24, 161] width 25 height 25
click at [23, 138] on link at bounding box center [24, 127] width 25 height 25
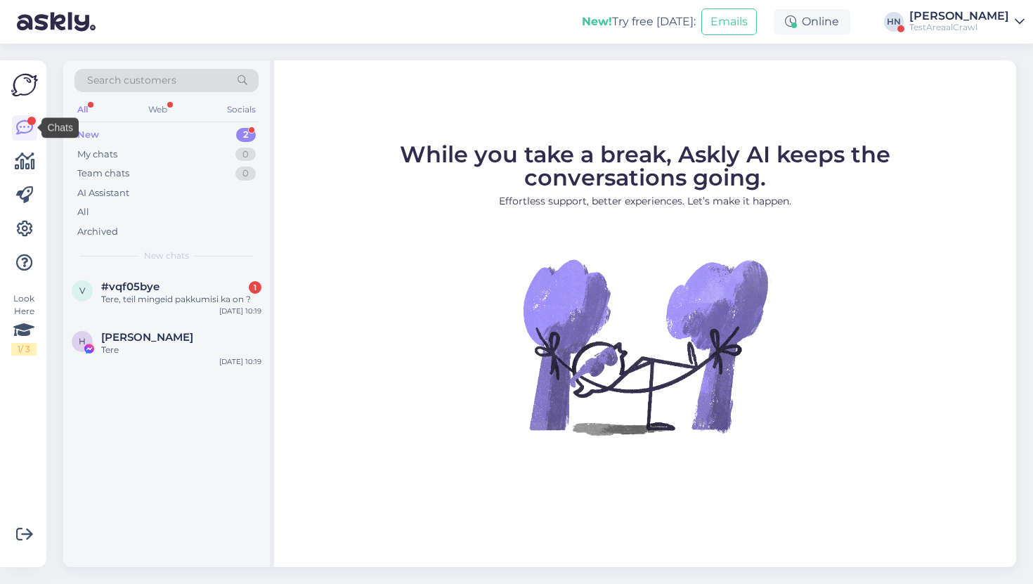
click at [29, 94] on img at bounding box center [24, 85] width 27 height 27
click at [33, 243] on div at bounding box center [24, 195] width 25 height 160
click at [32, 230] on link at bounding box center [24, 228] width 25 height 25
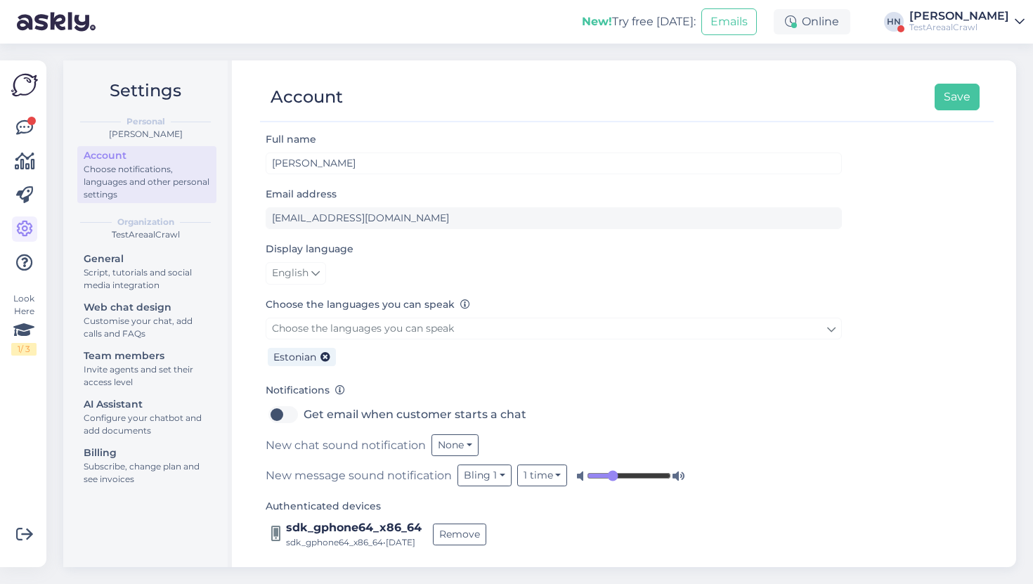
click at [19, 77] on img at bounding box center [24, 85] width 27 height 27
click at [32, 136] on icon at bounding box center [24, 127] width 17 height 17
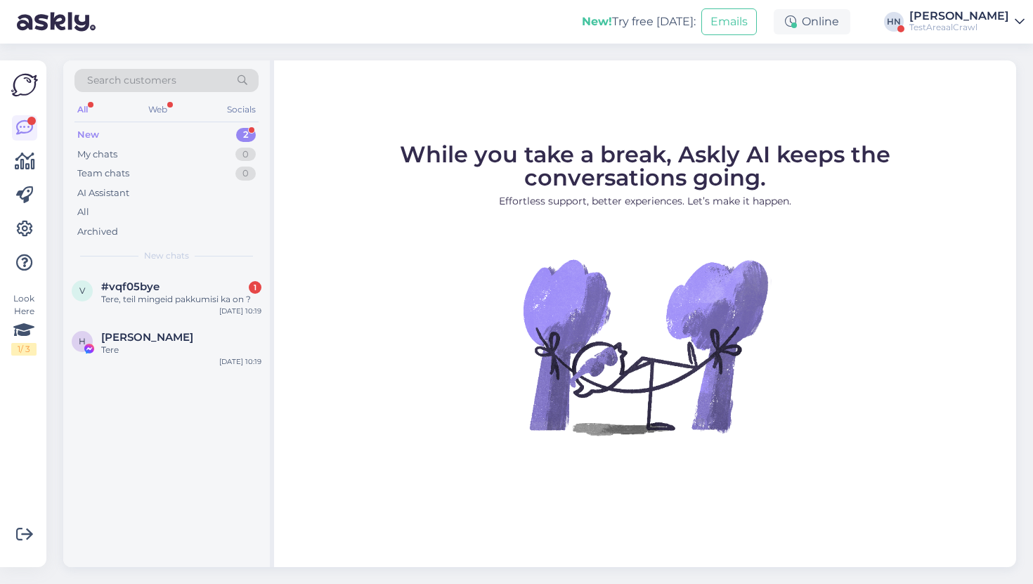
click at [78, 35] on img at bounding box center [56, 22] width 79 height 44
click at [40, 39] on img at bounding box center [56, 22] width 79 height 44
click at [34, 93] on img at bounding box center [24, 85] width 27 height 27
click at [31, 144] on div at bounding box center [24, 195] width 25 height 160
click at [28, 150] on link at bounding box center [24, 161] width 25 height 25
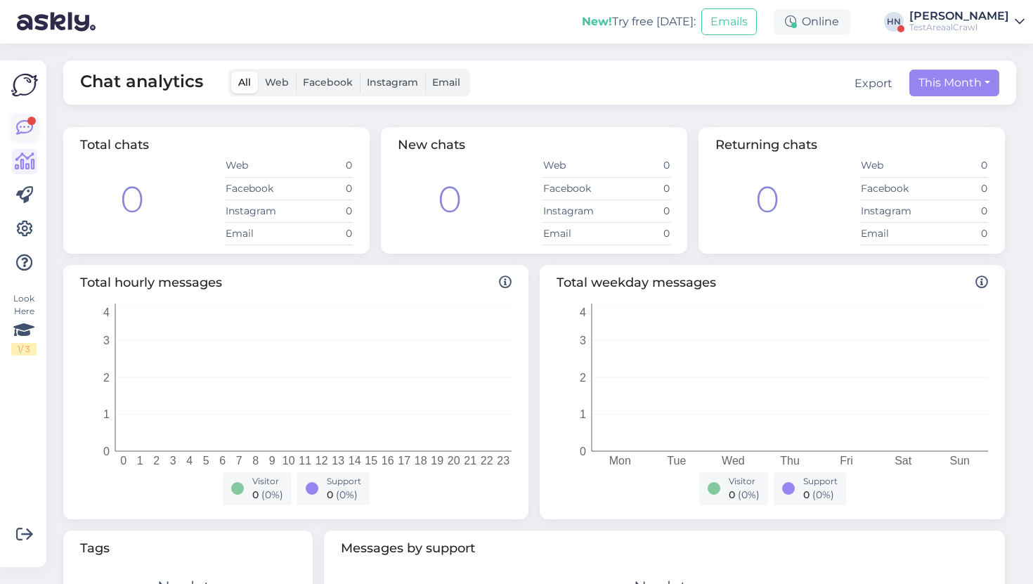
click at [30, 129] on icon at bounding box center [24, 127] width 17 height 17
